Goal: Task Accomplishment & Management: Manage account settings

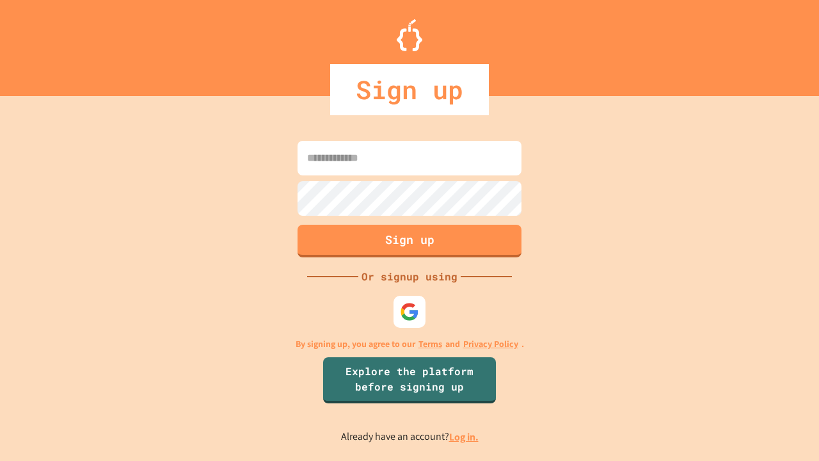
click at [465, 436] on link "Log in." at bounding box center [463, 436] width 29 height 13
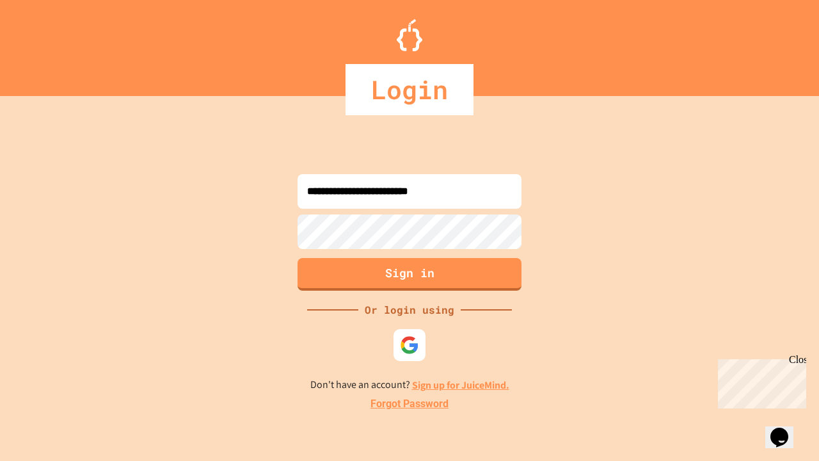
type input "**********"
